Goal: Check status: Check status

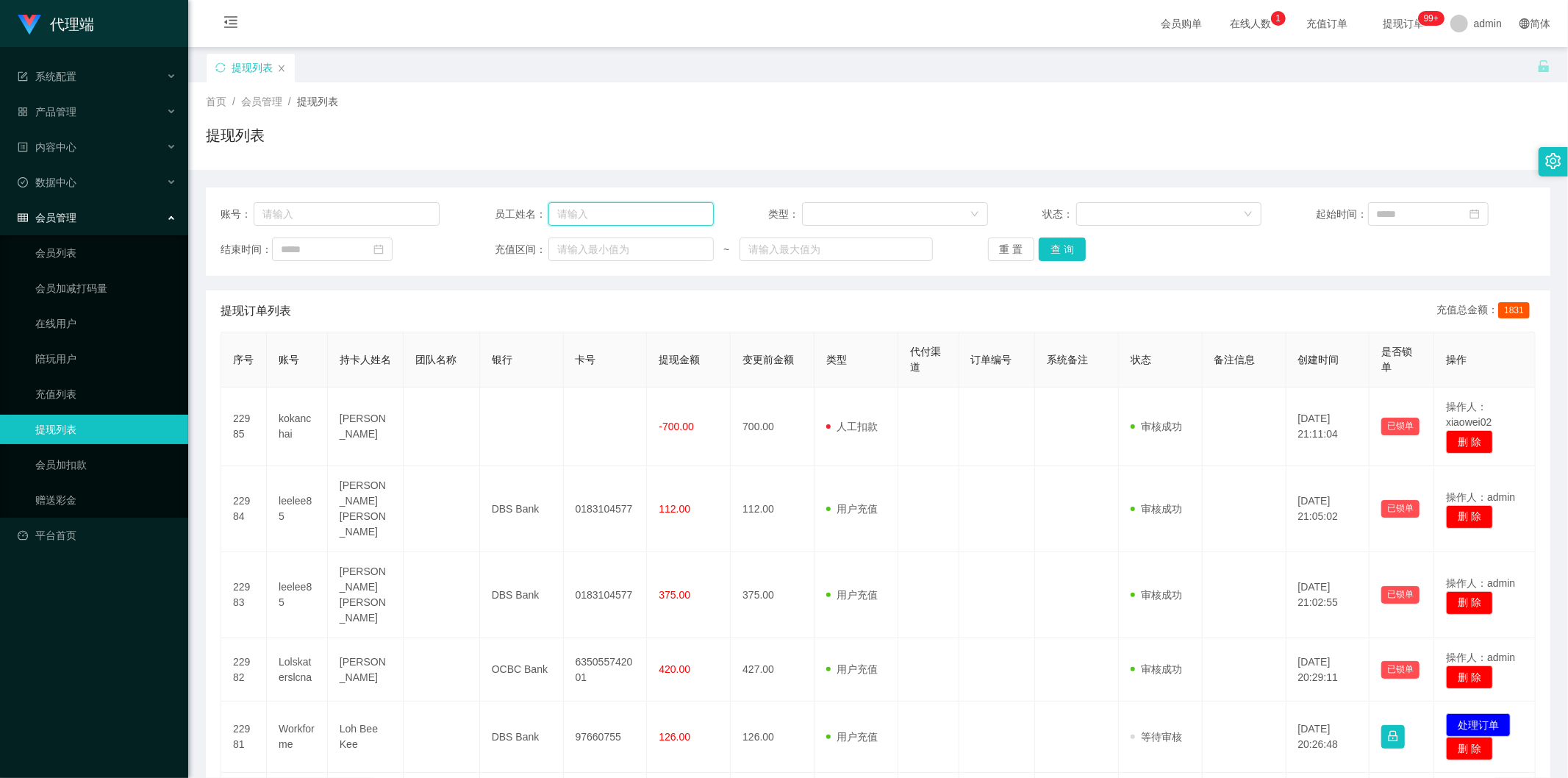
click at [634, 211] on input "text" at bounding box center [631, 213] width 165 height 24
type input "ayang888"
click at [722, 247] on button "查 询" at bounding box center [1062, 249] width 47 height 24
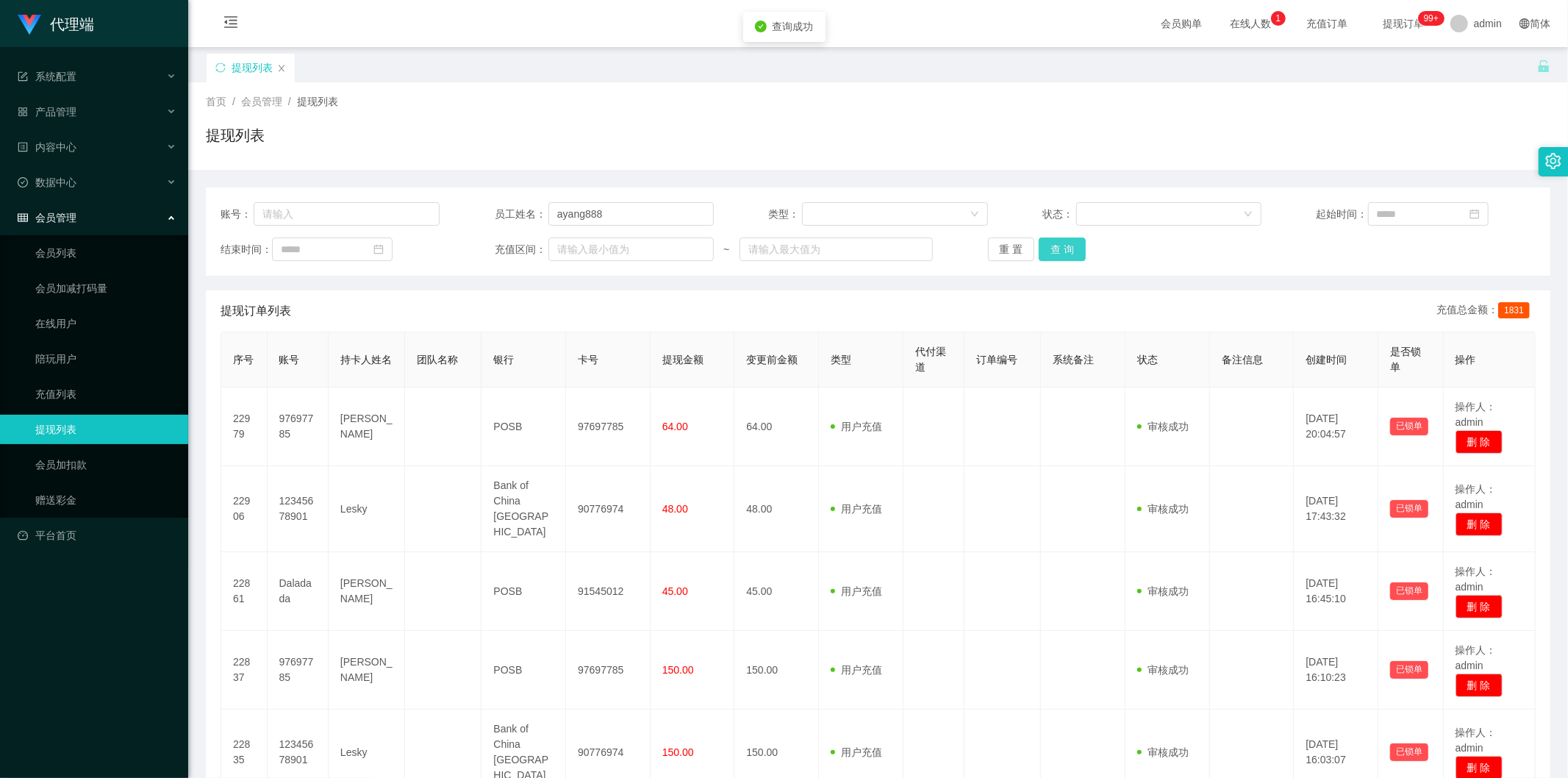
click at [722, 247] on button "查 询" at bounding box center [1062, 249] width 47 height 24
click at [722, 91] on div "首页 / 会员管理 / 提现列表 / 提现列表" at bounding box center [878, 127] width 1380 height 88
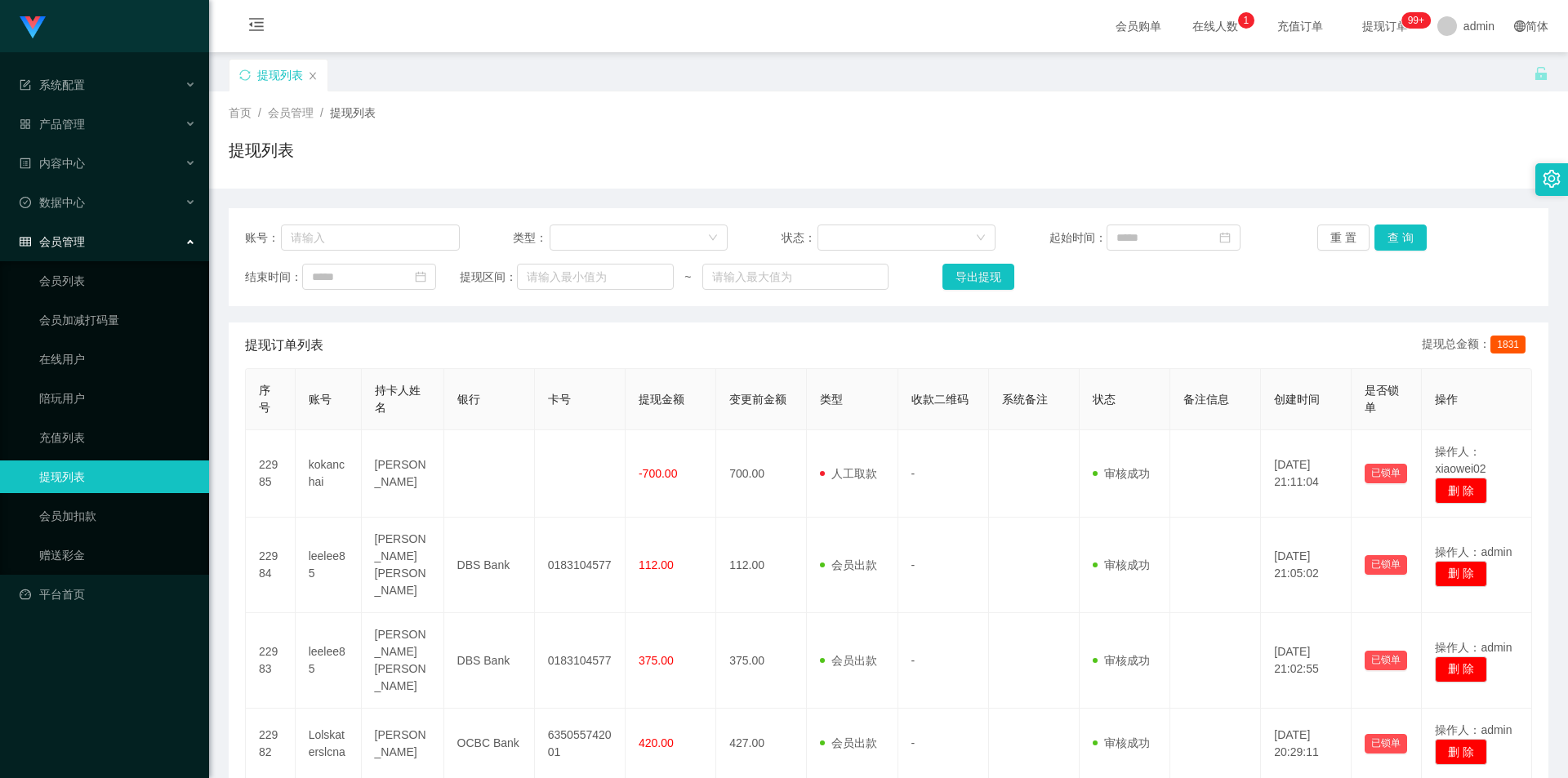
click at [671, 166] on div "提现列表" at bounding box center [888, 157] width 1319 height 38
click at [692, 110] on div "首页 / 会员管理 / 提现列表 /" at bounding box center [888, 113] width 1319 height 17
